Goal: Information Seeking & Learning: Learn about a topic

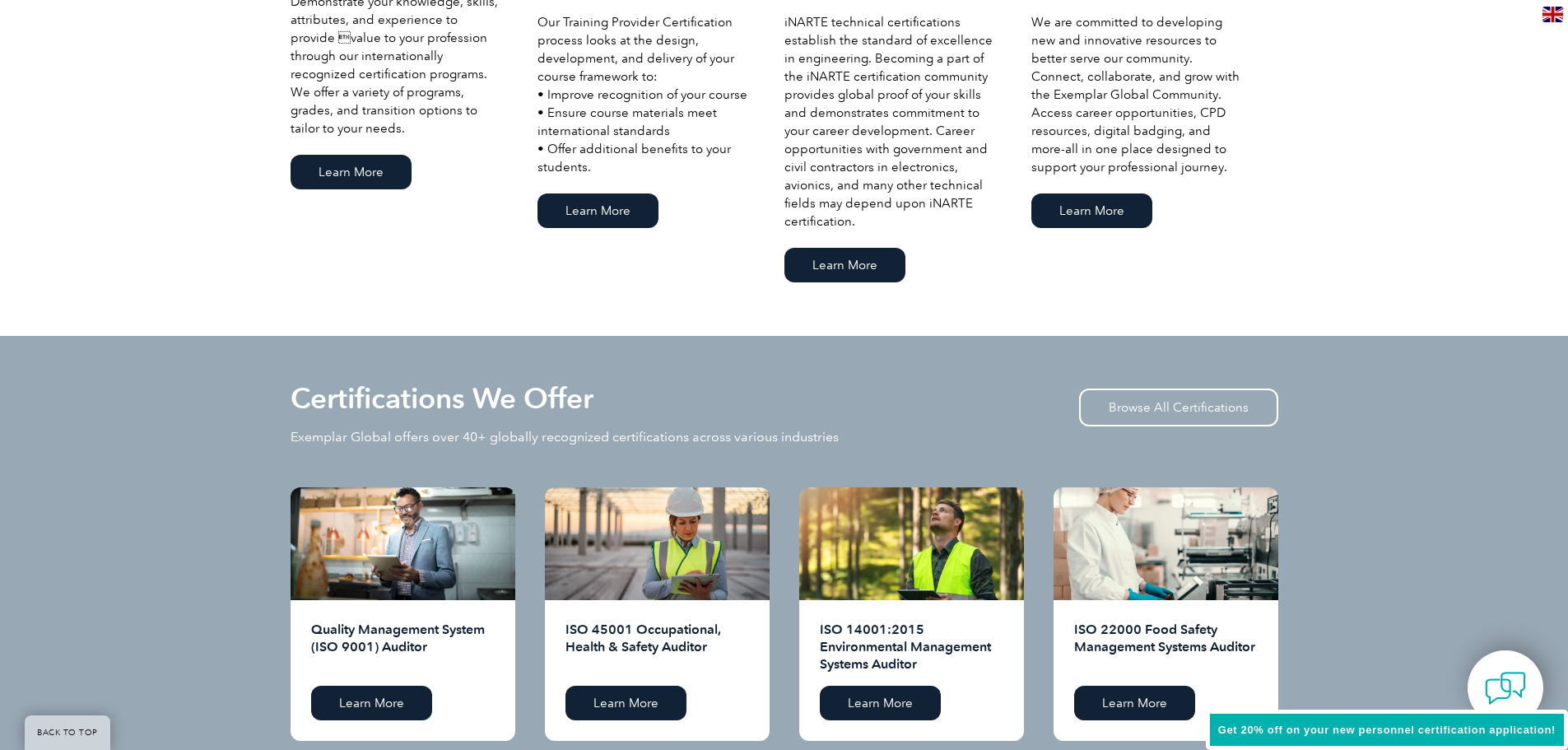
scroll to position [1318, 0]
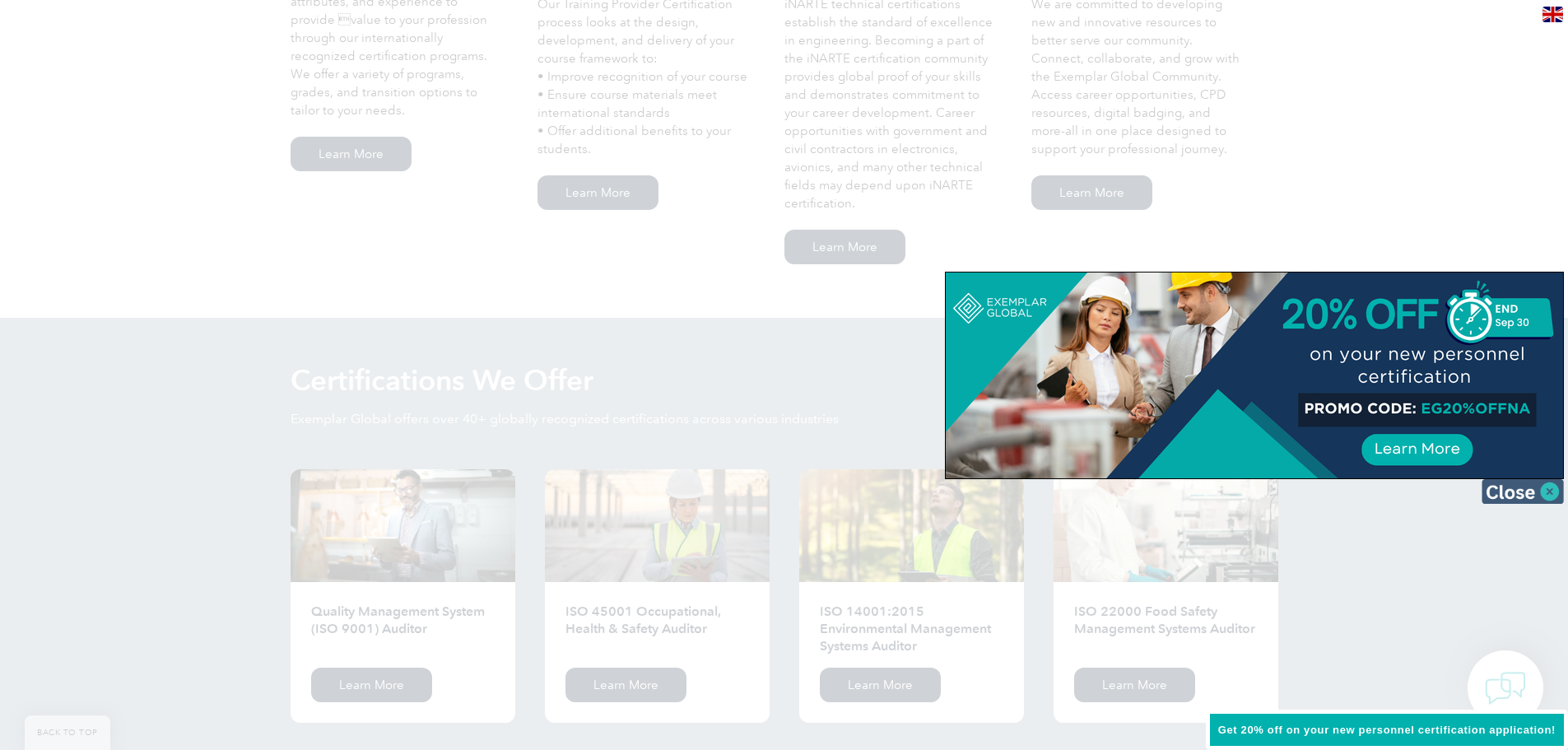
click at [1542, 496] on img at bounding box center [1523, 492] width 82 height 24
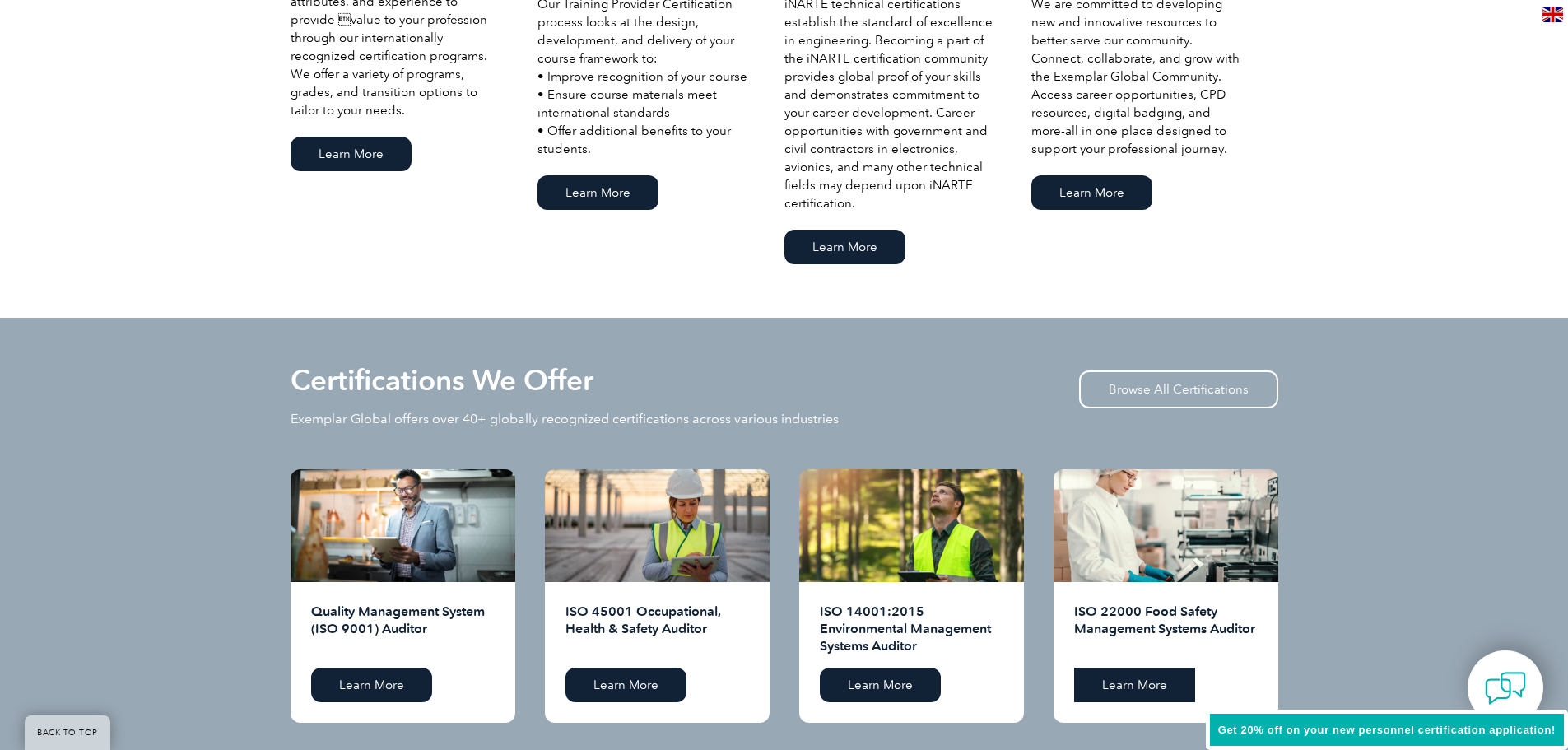
click at [1154, 687] on link "Learn More" at bounding box center [1134, 685] width 121 height 35
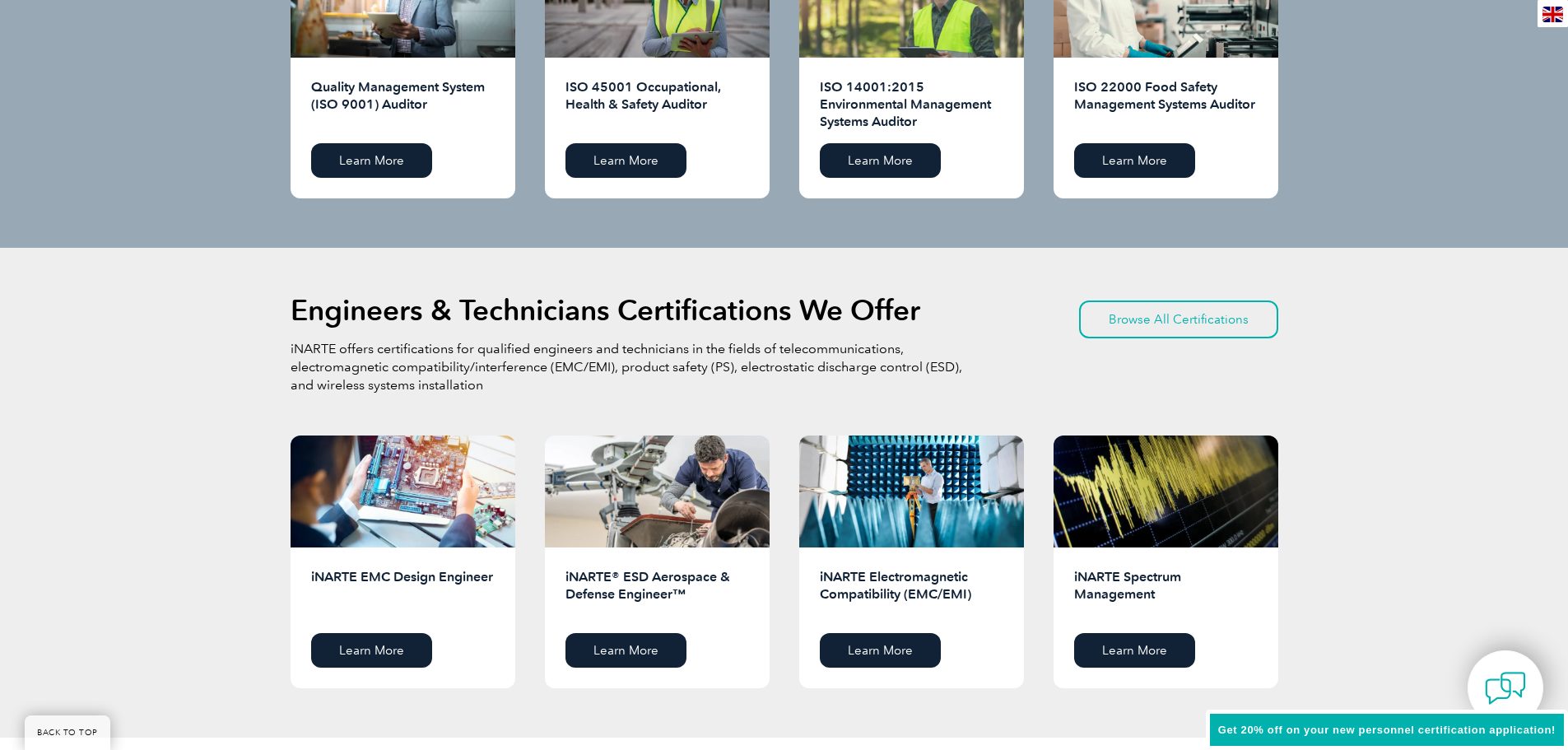
scroll to position [1346, 0]
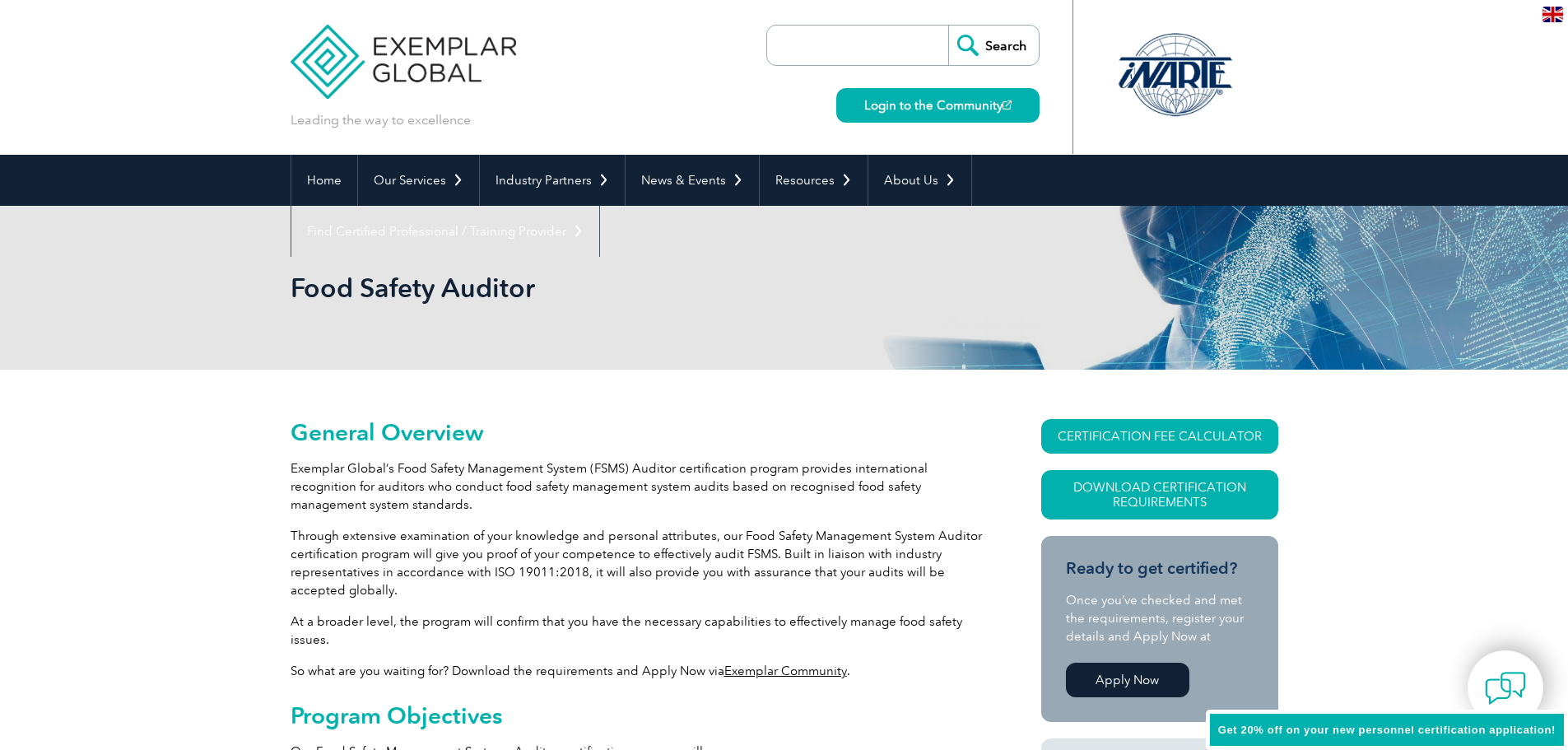
scroll to position [81, 0]
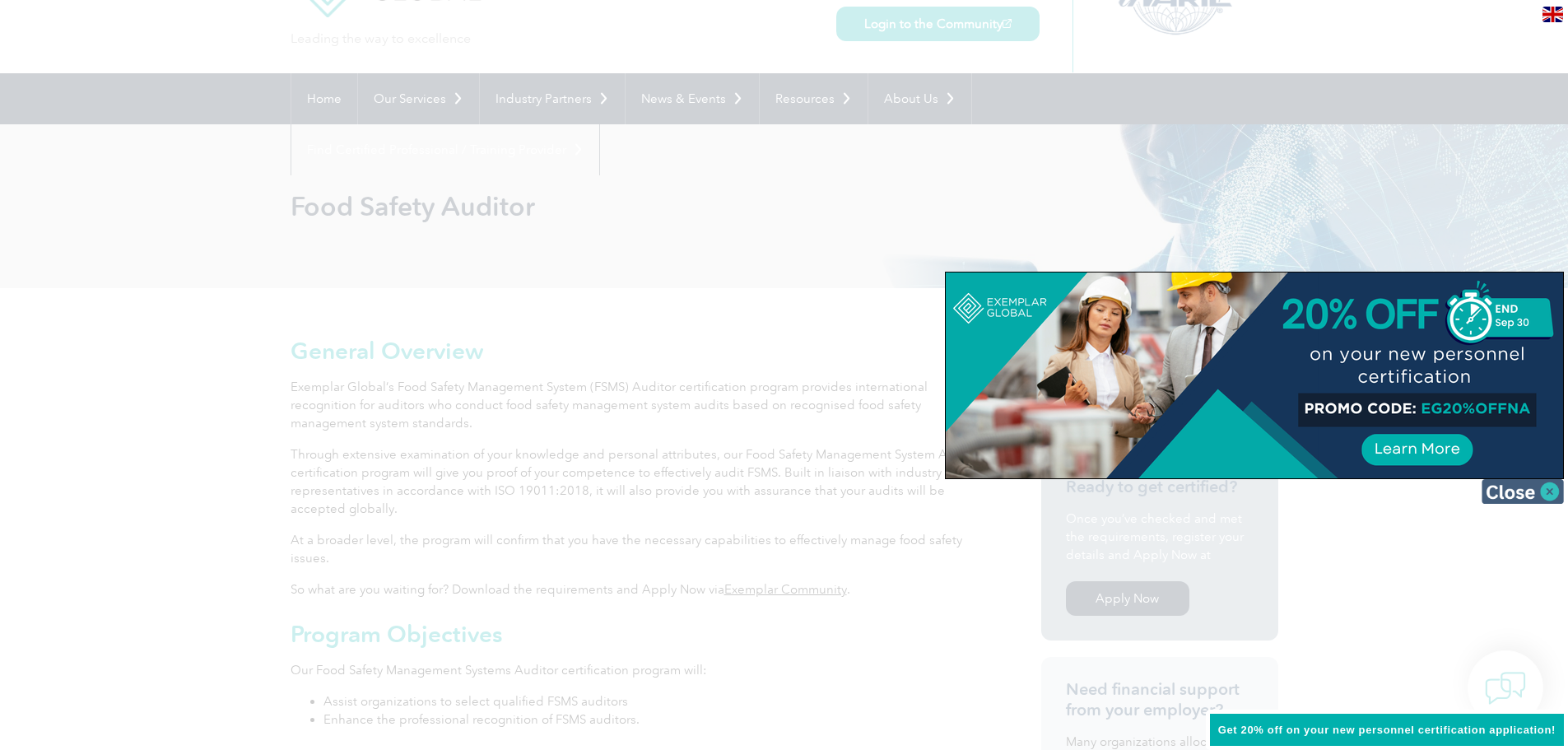
click at [1546, 499] on img at bounding box center [1523, 492] width 82 height 24
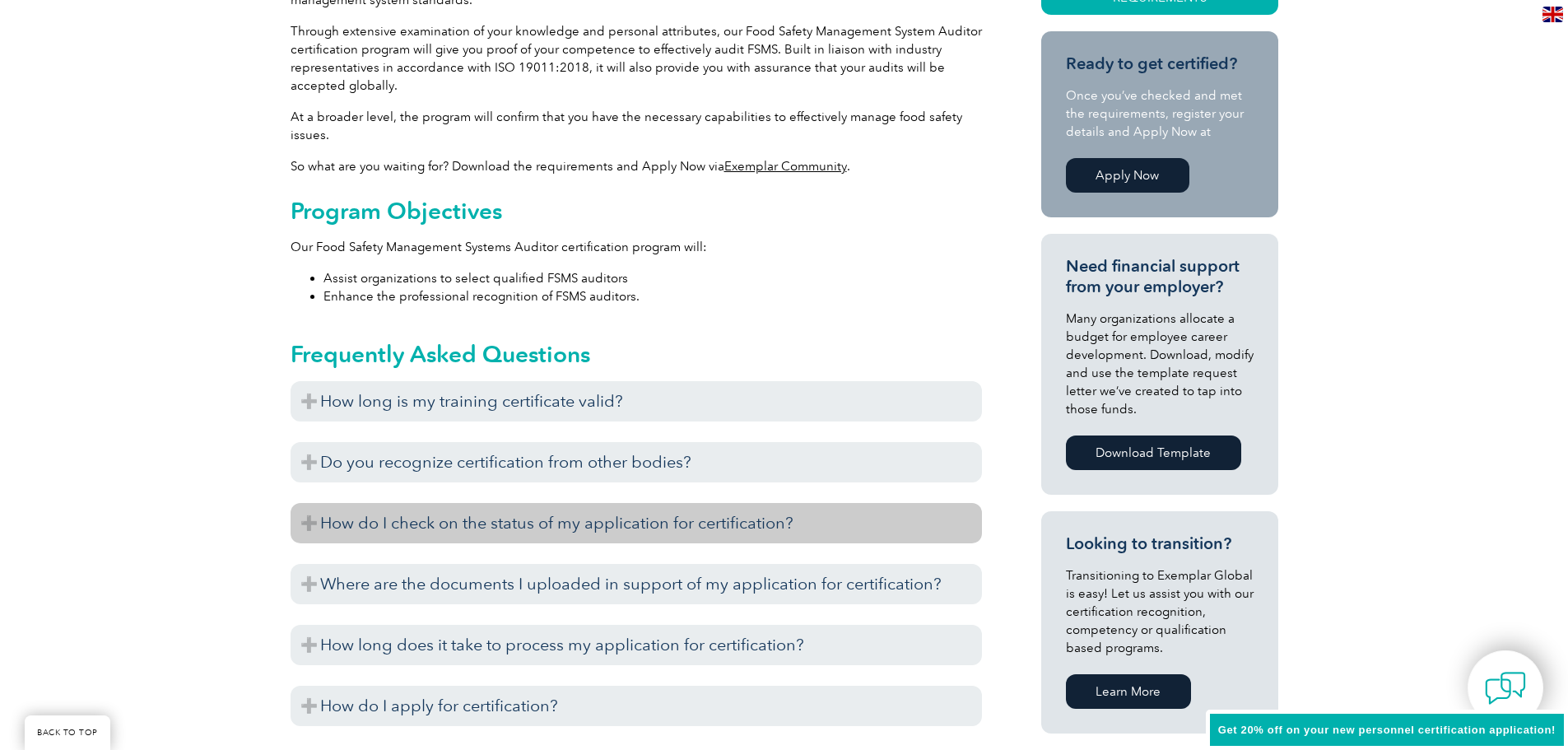
scroll to position [520, 0]
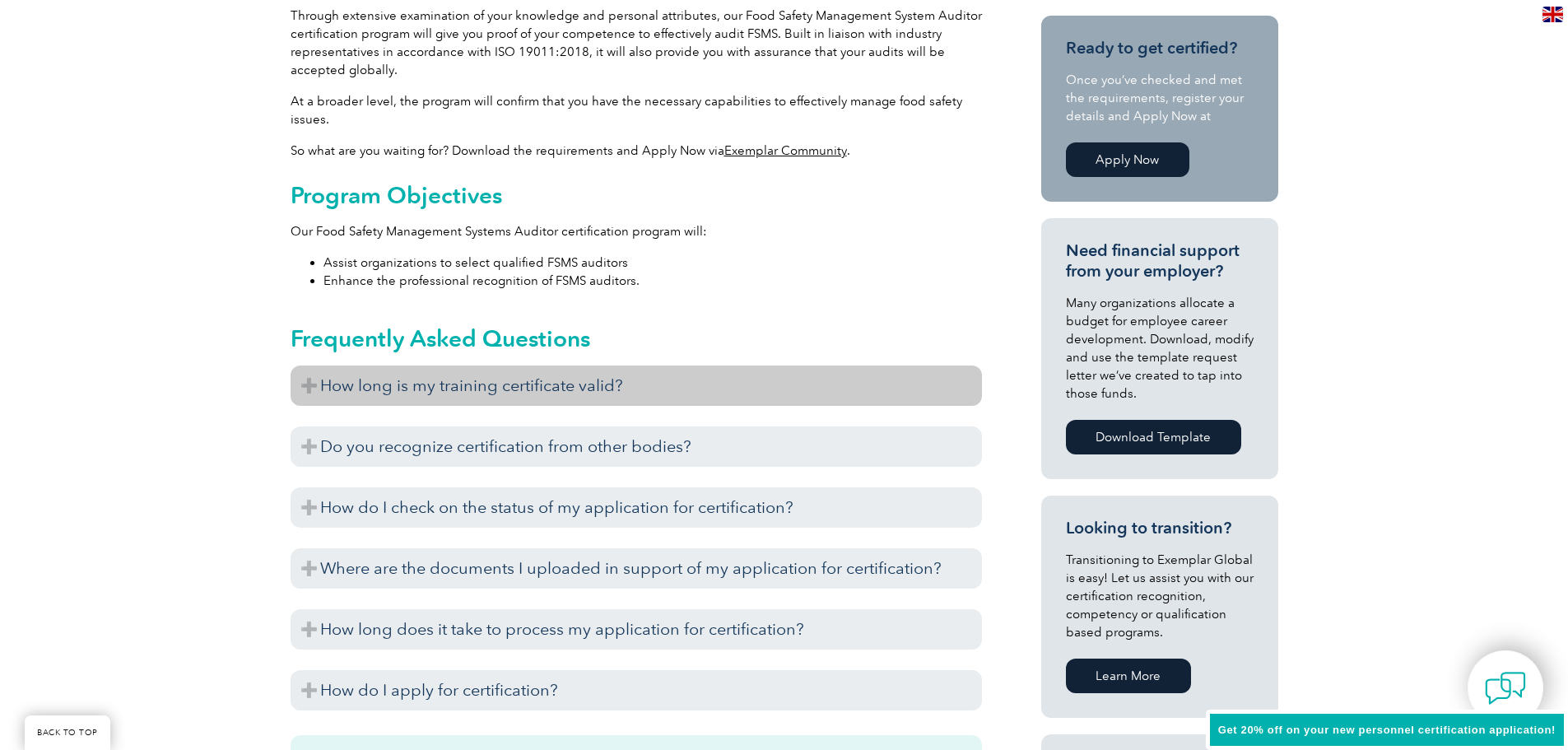
click at [503, 396] on h3 "How long is my training certificate valid?" at bounding box center [636, 386] width 691 height 40
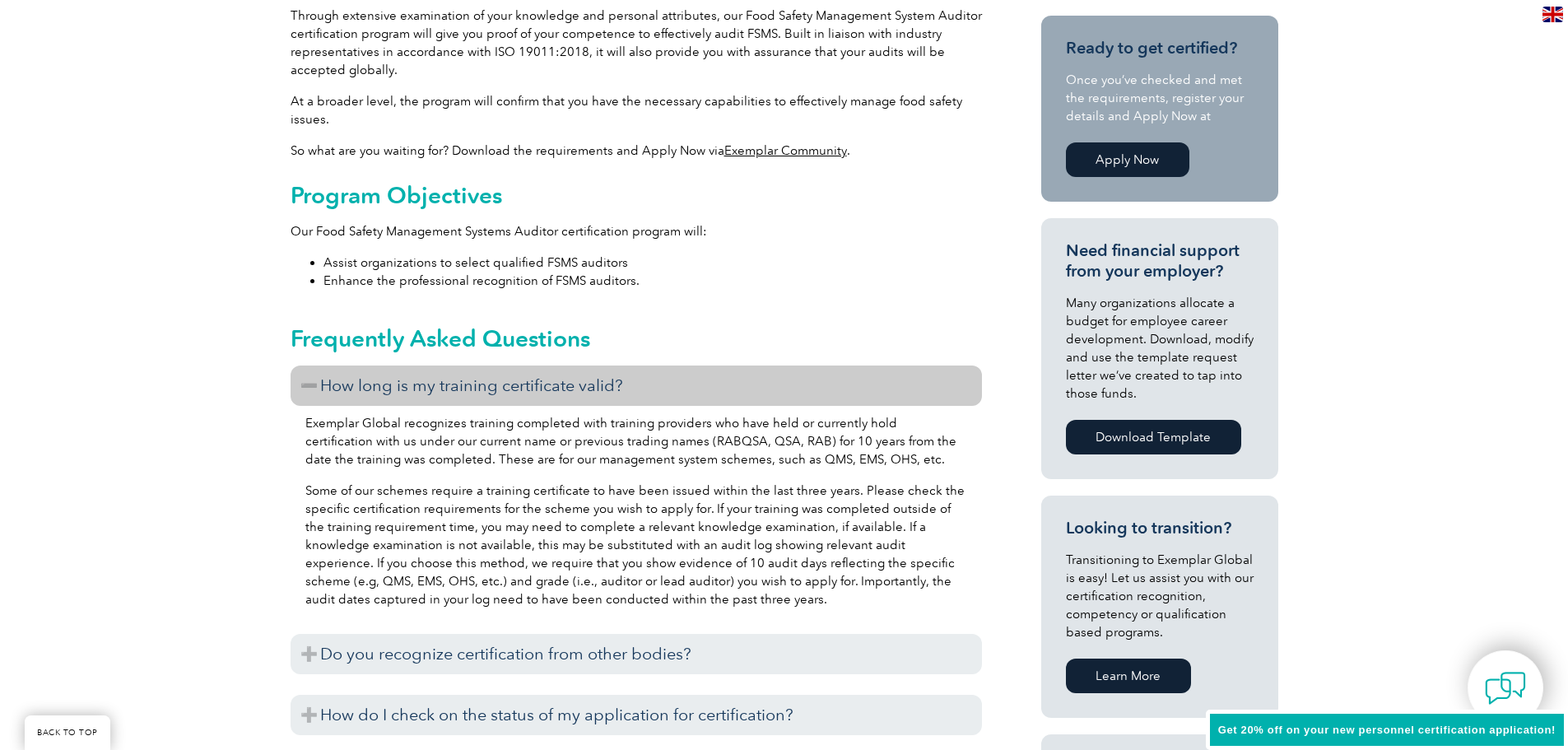
click at [506, 387] on h3 "How long is my training certificate valid?" at bounding box center [636, 386] width 691 height 40
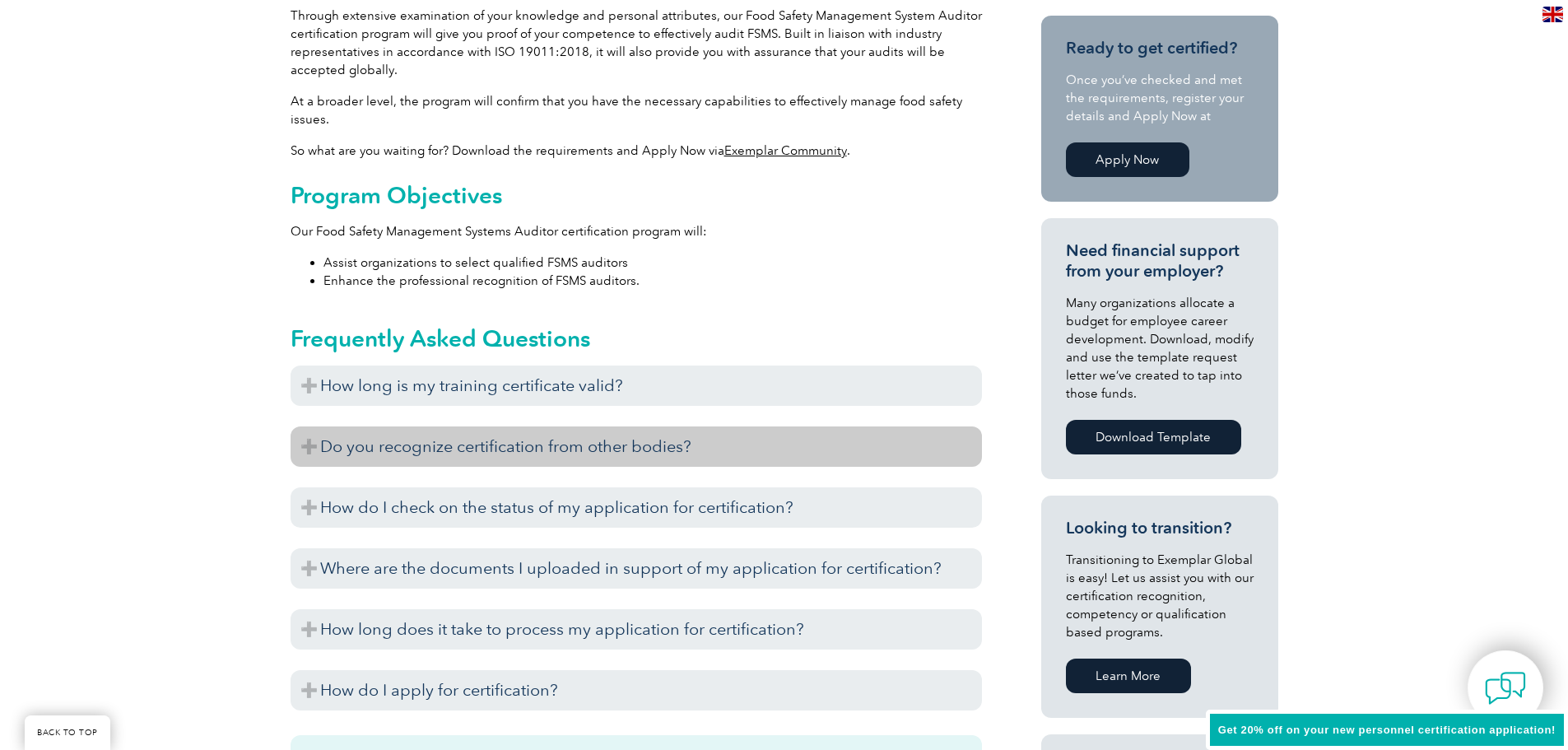
click at [539, 456] on h3 "Do you recognize certification from other bodies?" at bounding box center [636, 447] width 691 height 40
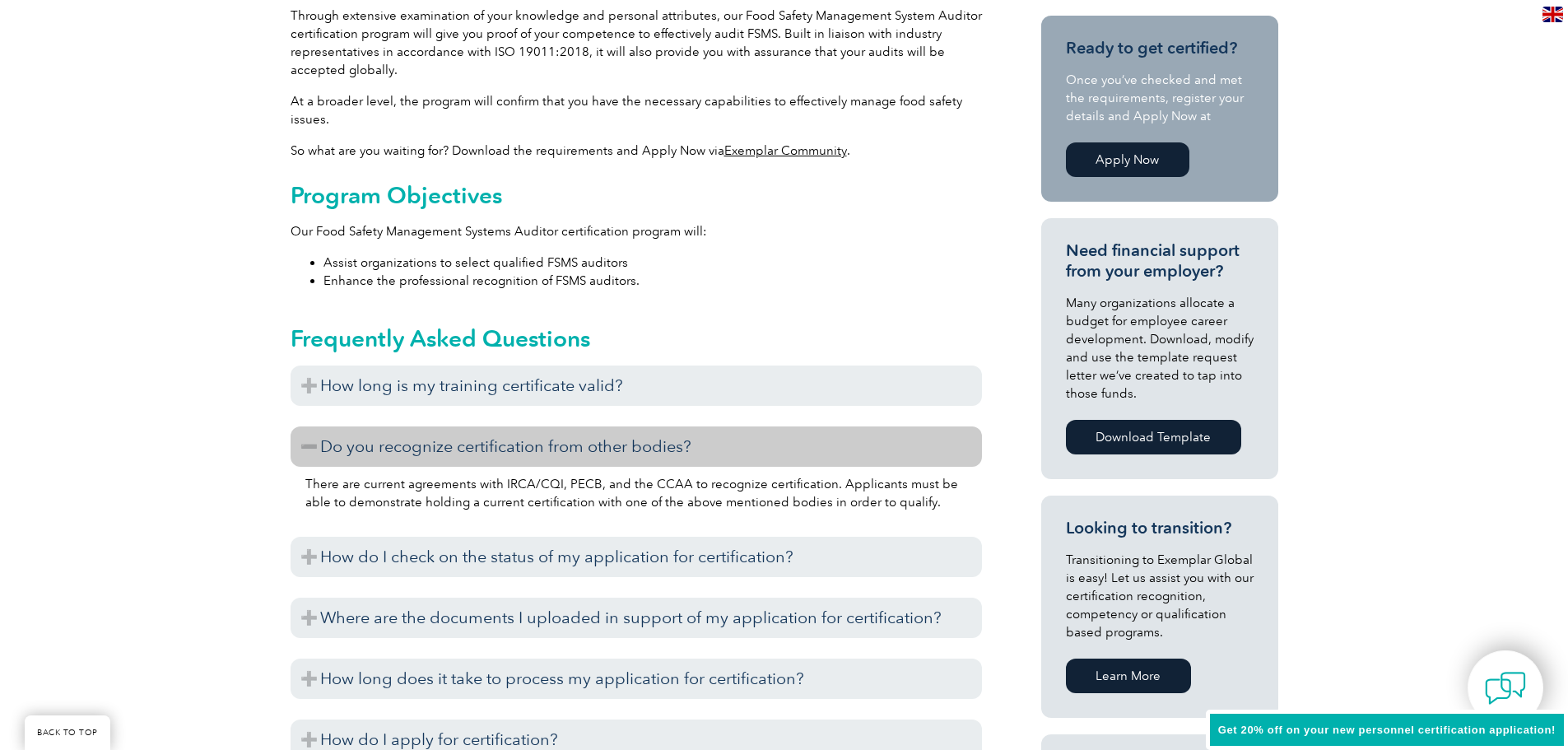
click at [549, 453] on h3 "Do you recognize certification from other bodies?" at bounding box center [636, 447] width 691 height 40
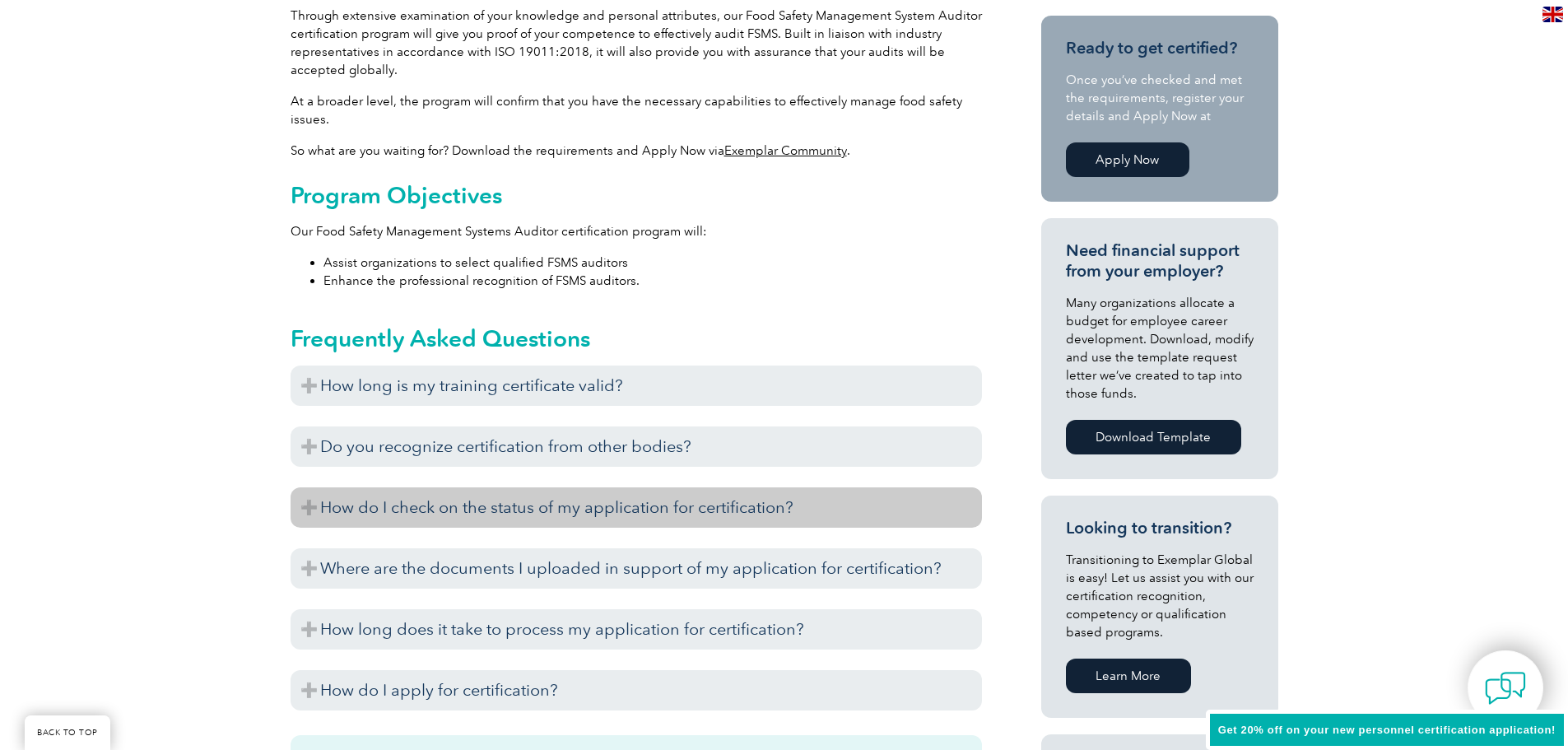
click at [568, 516] on h3 "How do I check on the status of my application for certification?" at bounding box center [636, 507] width 691 height 40
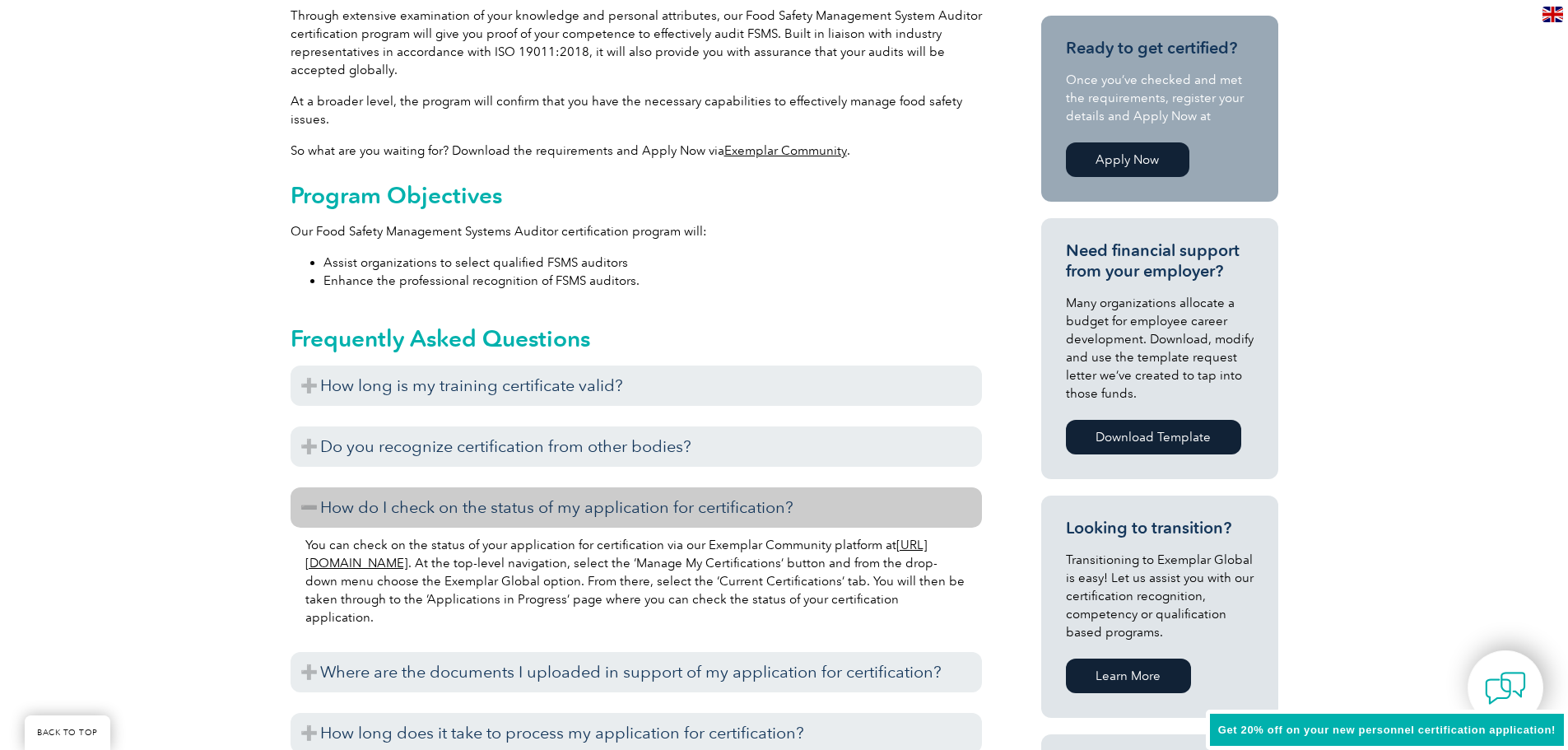
click at [569, 516] on h3 "How do I check on the status of my application for certification?" at bounding box center [636, 507] width 691 height 40
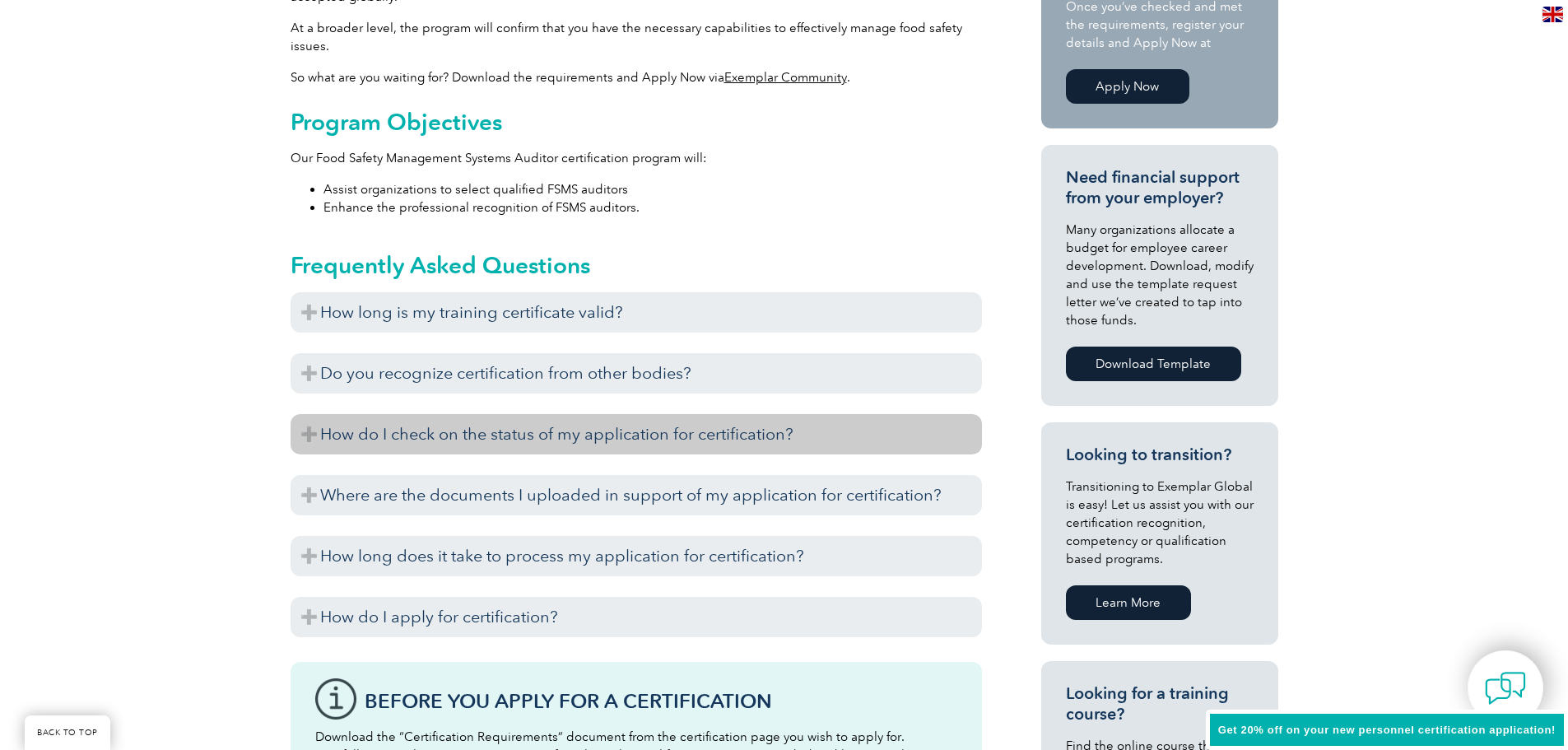
scroll to position [631, 0]
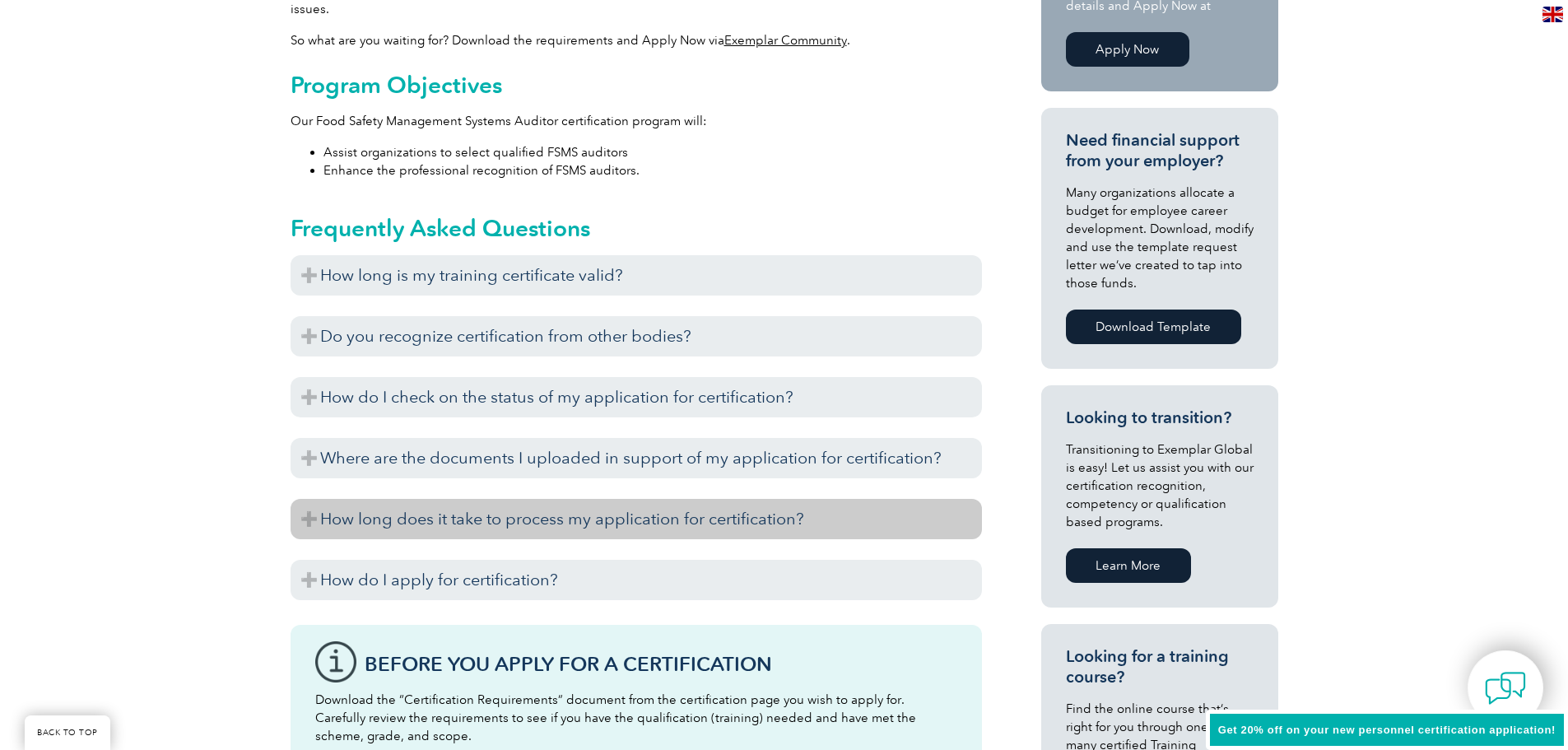
click at [670, 526] on h3 "How long does it take to process my application for certification?" at bounding box center [636, 519] width 691 height 40
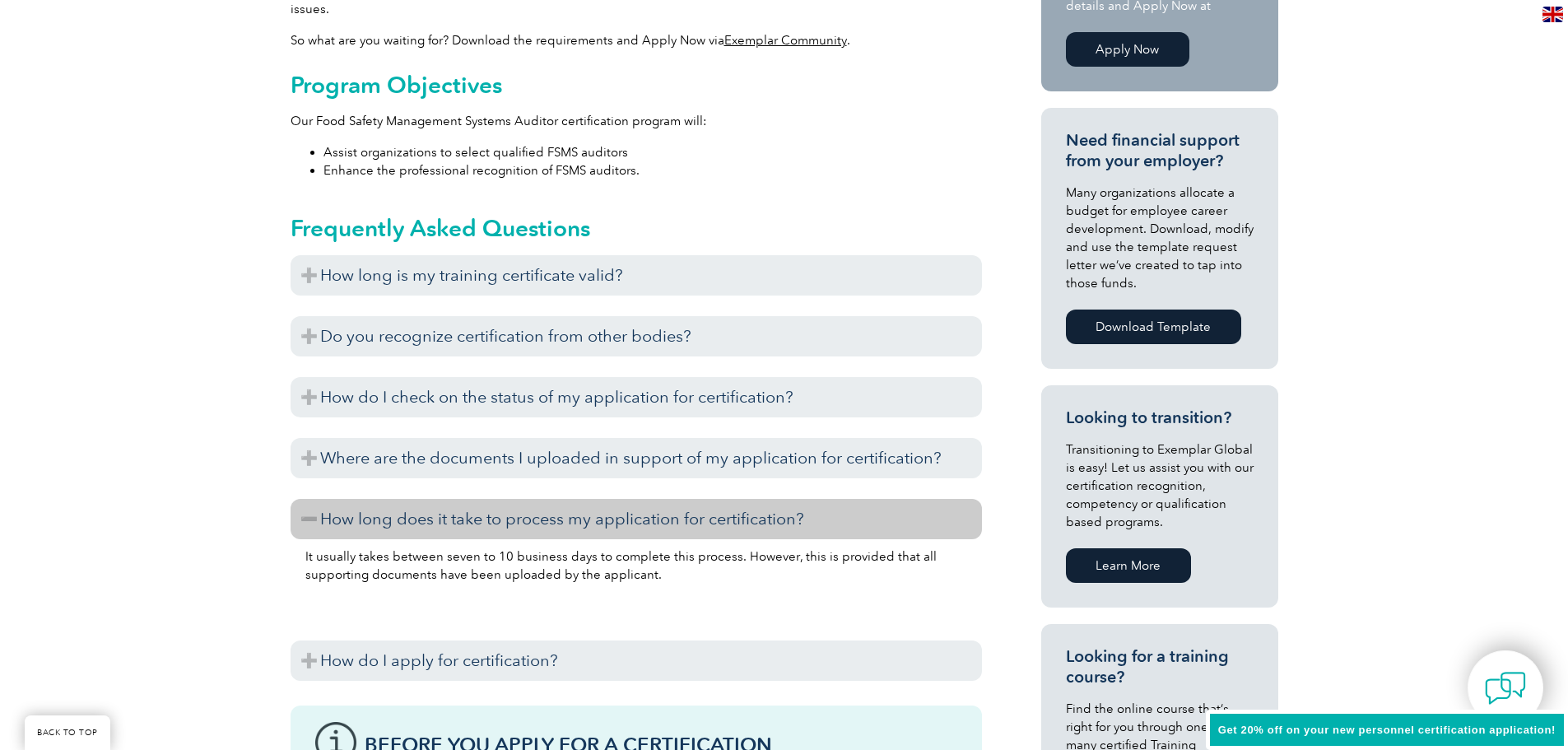
click at [670, 526] on h3 "How long does it take to process my application for certification?" at bounding box center [636, 519] width 691 height 40
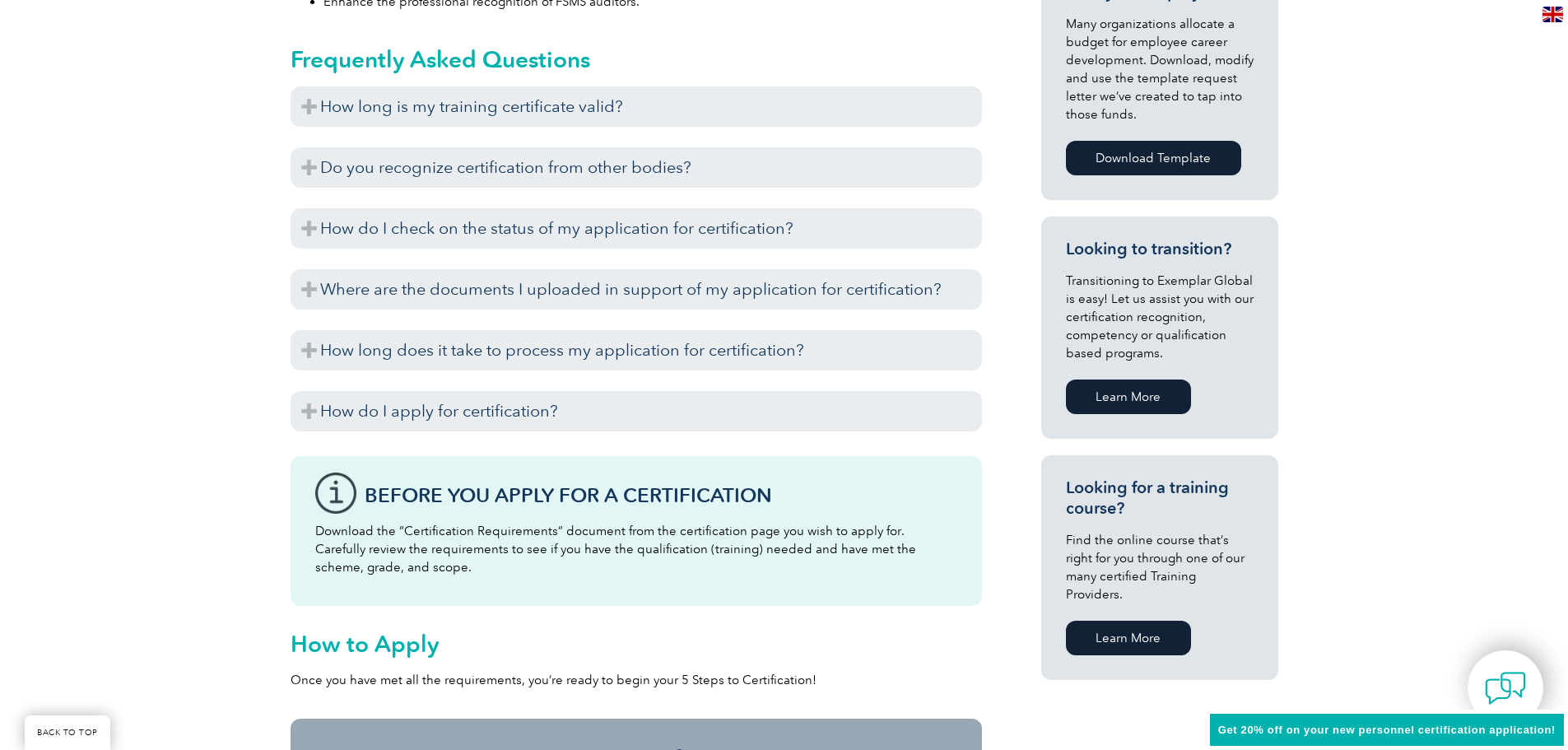
scroll to position [850, 0]
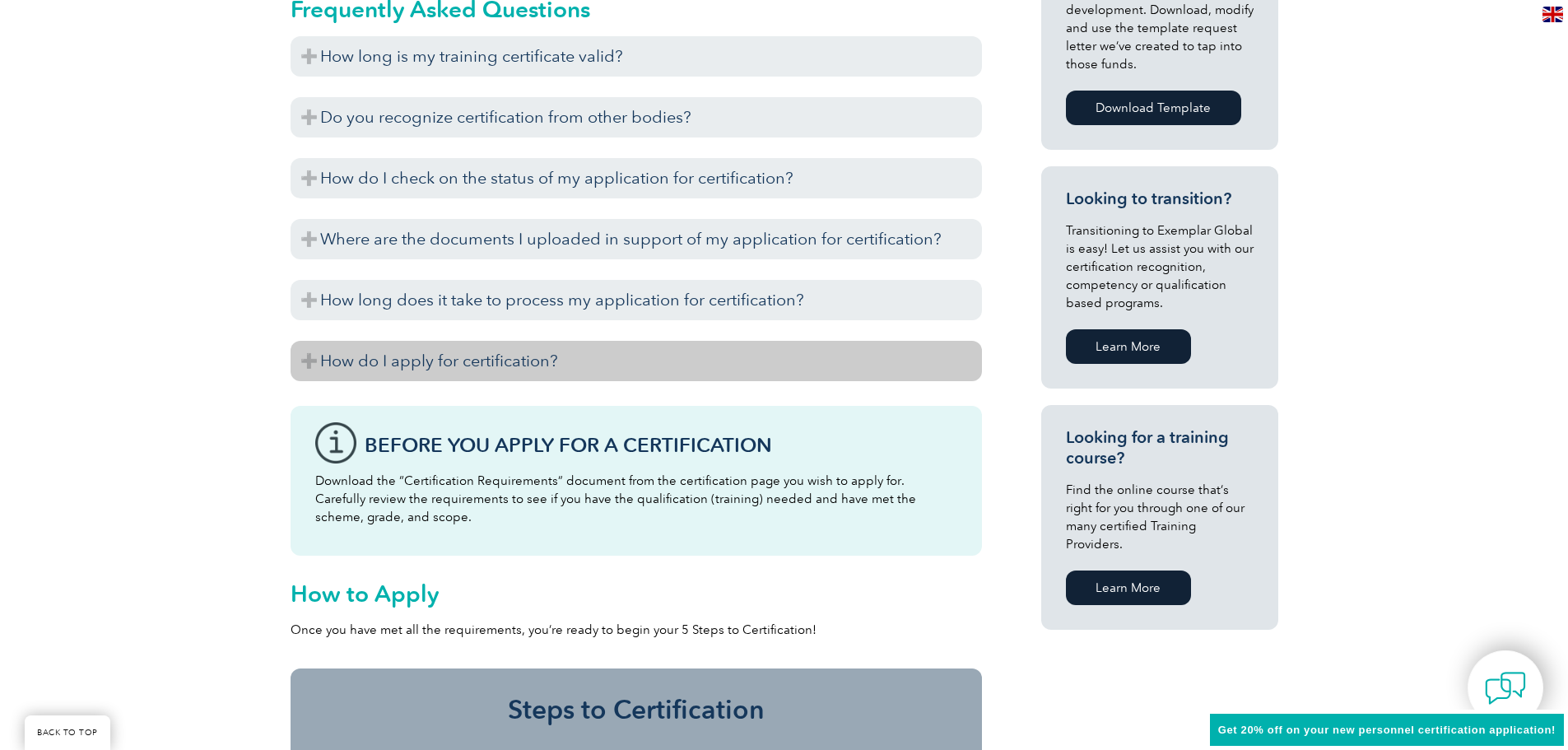
click at [575, 367] on h3 "How do I apply for certification?" at bounding box center [636, 361] width 691 height 40
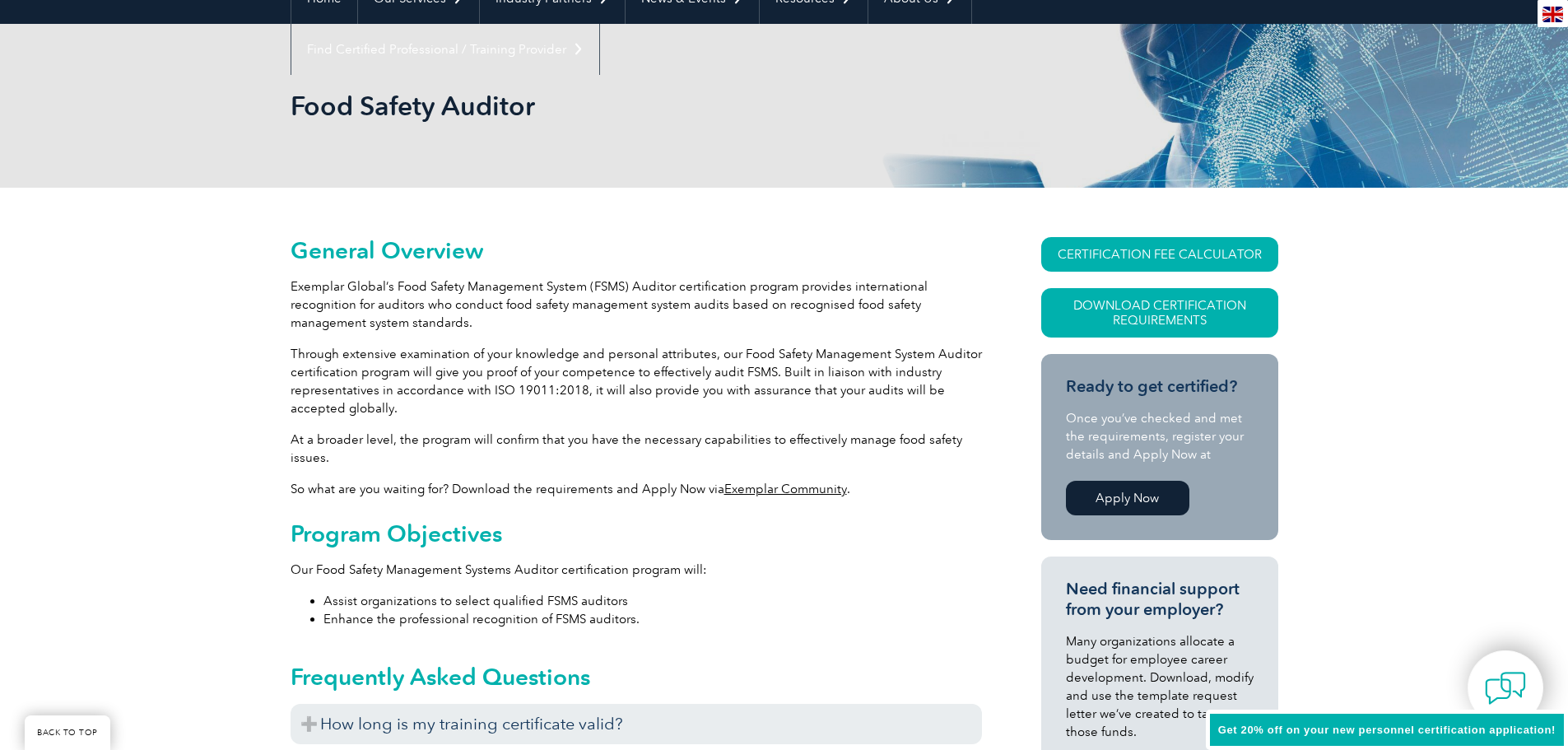
scroll to position [0, 0]
